Goal: Find specific page/section: Find specific page/section

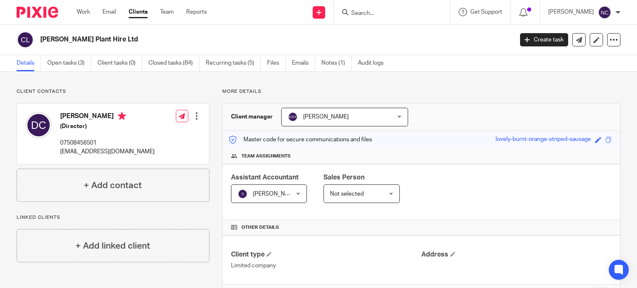
scroll to position [184, 0]
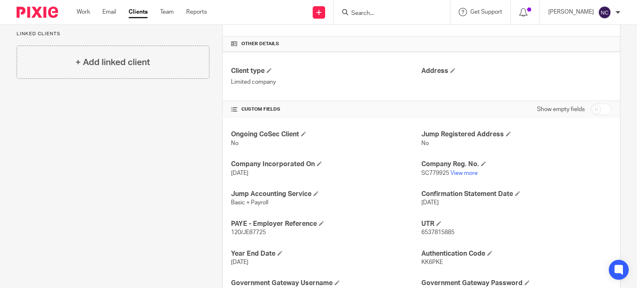
click at [368, 12] on input "Search" at bounding box center [387, 13] width 75 height 7
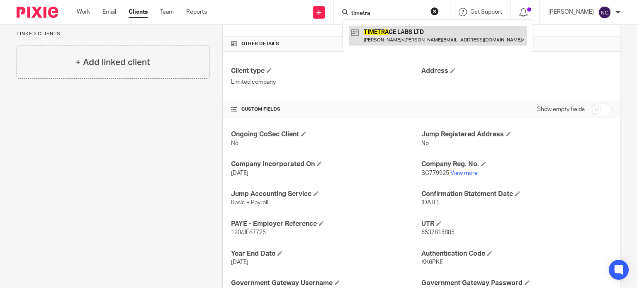
type input "timetra"
click at [383, 33] on link at bounding box center [438, 35] width 178 height 19
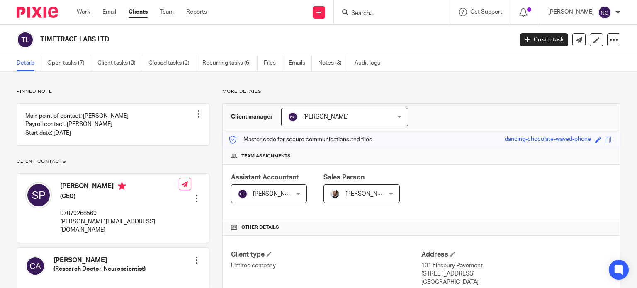
click at [37, 35] on div "TIMETRACE LABS LTD" at bounding box center [262, 39] width 491 height 17
